Goal: Information Seeking & Learning: Learn about a topic

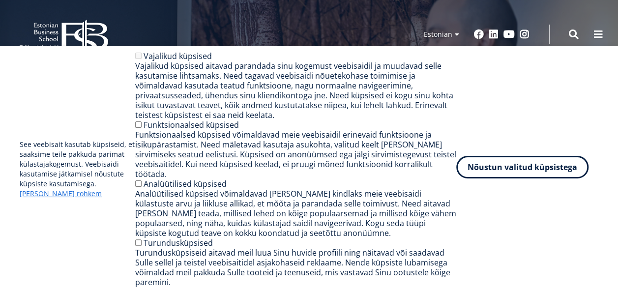
click at [554, 174] on button "Nõustun valitud küpsistega" at bounding box center [522, 167] width 132 height 23
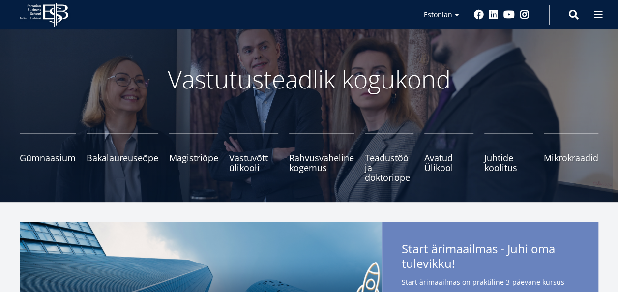
scroll to position [49, 0]
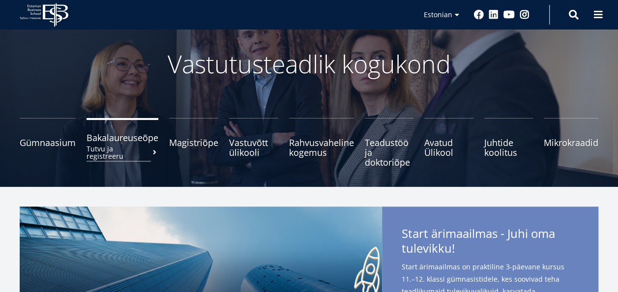
click at [112, 150] on small "Tutvu ja registreeru" at bounding box center [123, 152] width 72 height 15
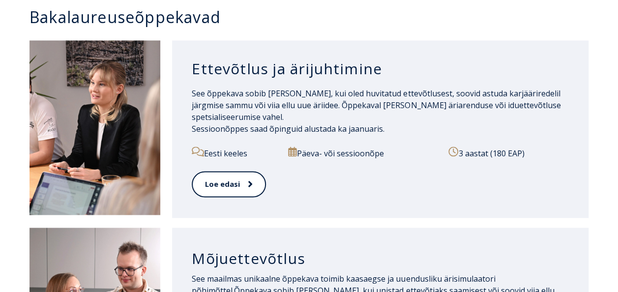
scroll to position [689, 0]
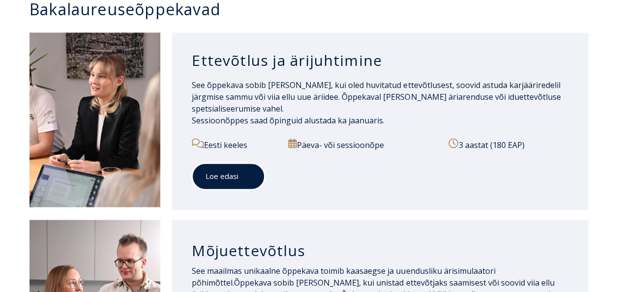
click at [231, 179] on link "Loe edasi" at bounding box center [228, 176] width 73 height 27
